Goal: Task Accomplishment & Management: Use online tool/utility

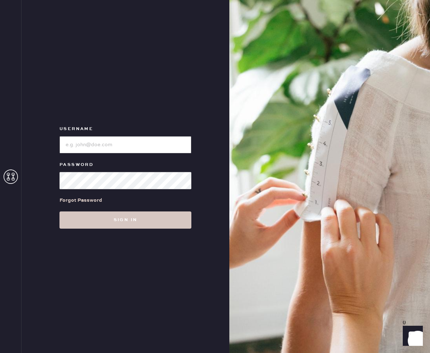
click at [121, 146] on input "loginName" at bounding box center [125, 144] width 132 height 17
type input "reformationsantamonica"
click at [59, 211] on button "Sign in" at bounding box center [125, 219] width 132 height 17
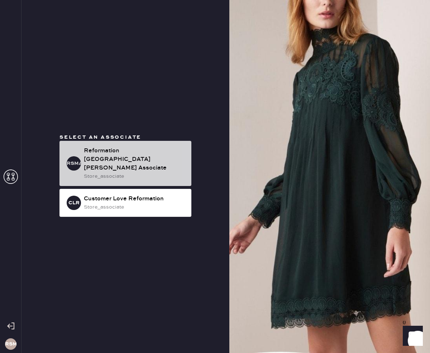
click at [139, 162] on div "Reformation [GEOGRAPHIC_DATA][PERSON_NAME] Associate" at bounding box center [135, 159] width 102 height 26
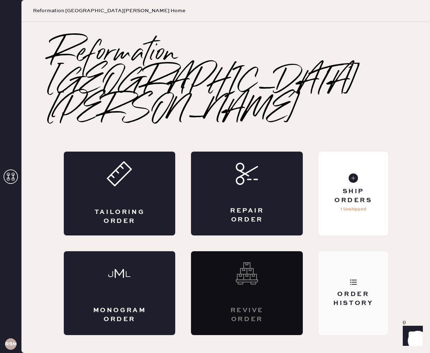
click at [363, 256] on div "Order History" at bounding box center [352, 293] width 69 height 84
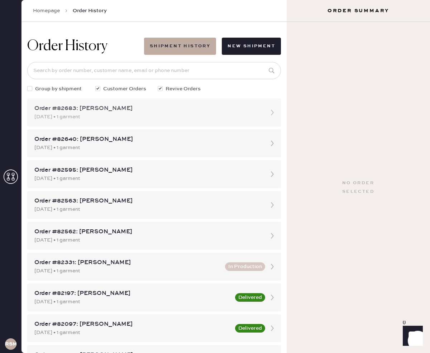
click at [221, 115] on div "[DATE] • 1 garment" at bounding box center [147, 117] width 226 height 8
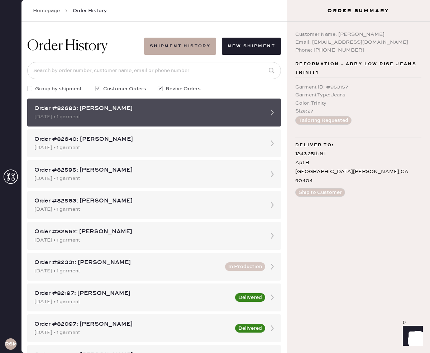
click at [269, 112] on icon at bounding box center [272, 112] width 14 height 14
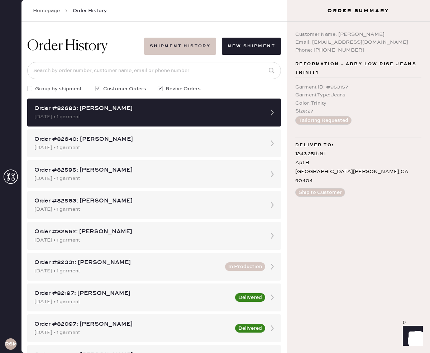
click at [182, 43] on button "Shipment History" at bounding box center [180, 46] width 72 height 17
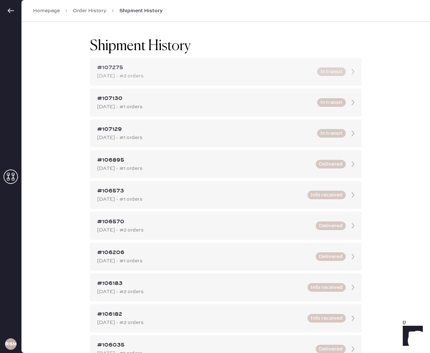
click at [167, 80] on div "#107275 [DATE] - #2 orders In transit" at bounding box center [225, 72] width 271 height 28
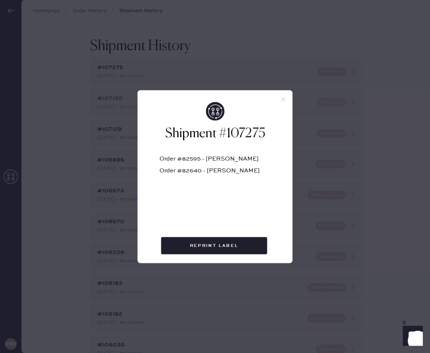
drag, startPoint x: 282, startPoint y: 98, endPoint x: 278, endPoint y: 96, distance: 4.5
click at [281, 98] on use at bounding box center [283, 99] width 4 height 4
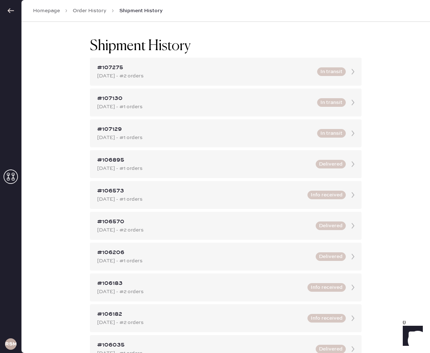
click at [76, 10] on link "Order History" at bounding box center [90, 10] width 34 height 7
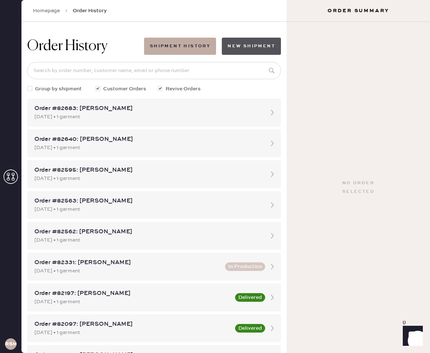
click at [254, 47] on button "New Shipment" at bounding box center [251, 46] width 59 height 17
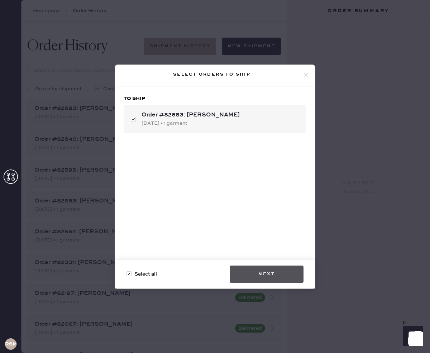
click at [275, 274] on button "Next" at bounding box center [267, 273] width 74 height 17
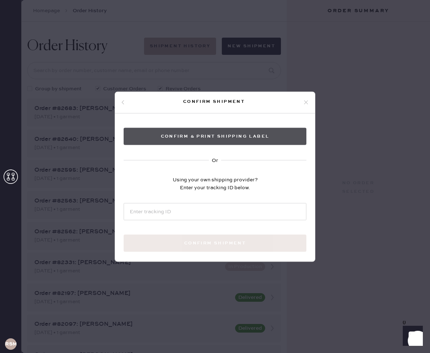
click at [227, 136] on button "Confirm & Print shipping label" at bounding box center [215, 135] width 183 height 17
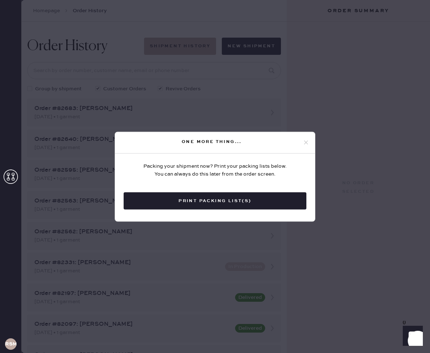
click at [305, 143] on icon at bounding box center [306, 142] width 6 height 6
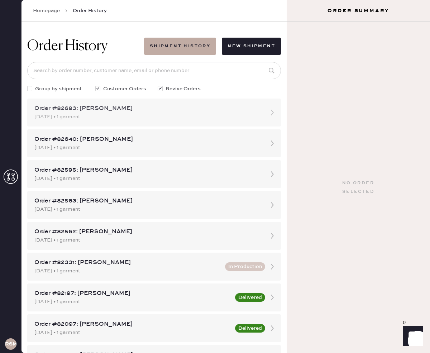
click at [256, 113] on div "[DATE] • 1 garment" at bounding box center [147, 117] width 226 height 8
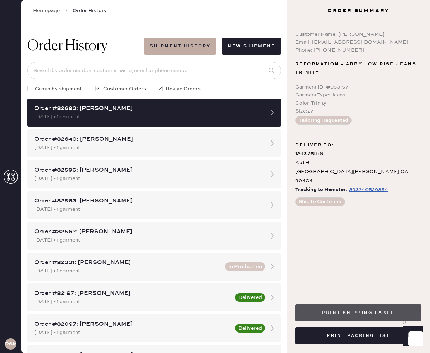
click at [353, 314] on button "Print Shipping Label" at bounding box center [358, 312] width 126 height 17
